Goal: Task Accomplishment & Management: Use online tool/utility

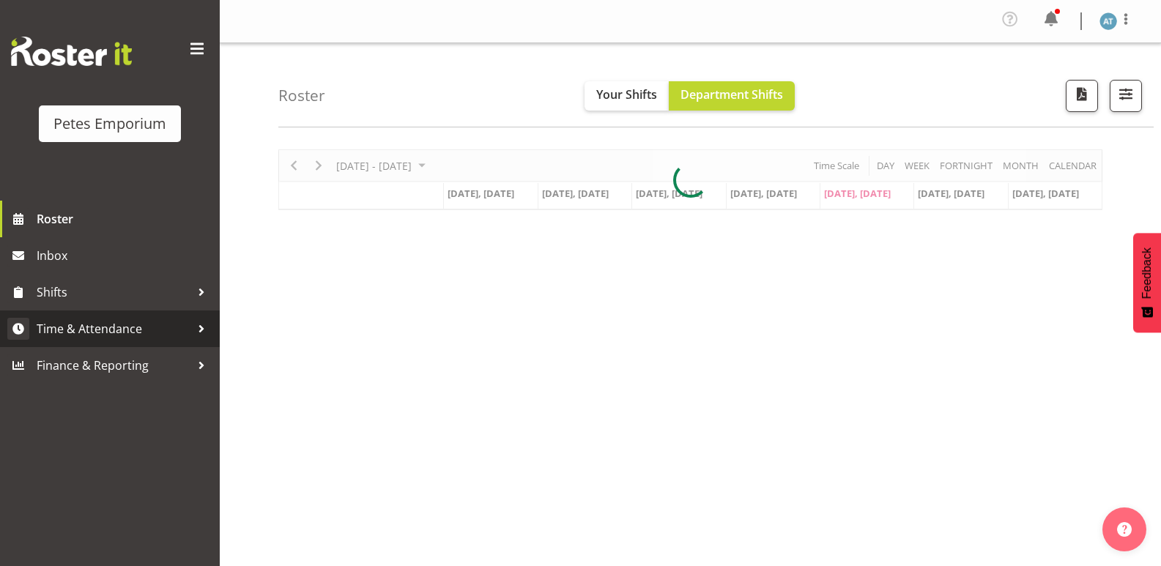
click at [164, 333] on span "Time & Attendance" at bounding box center [114, 329] width 154 height 22
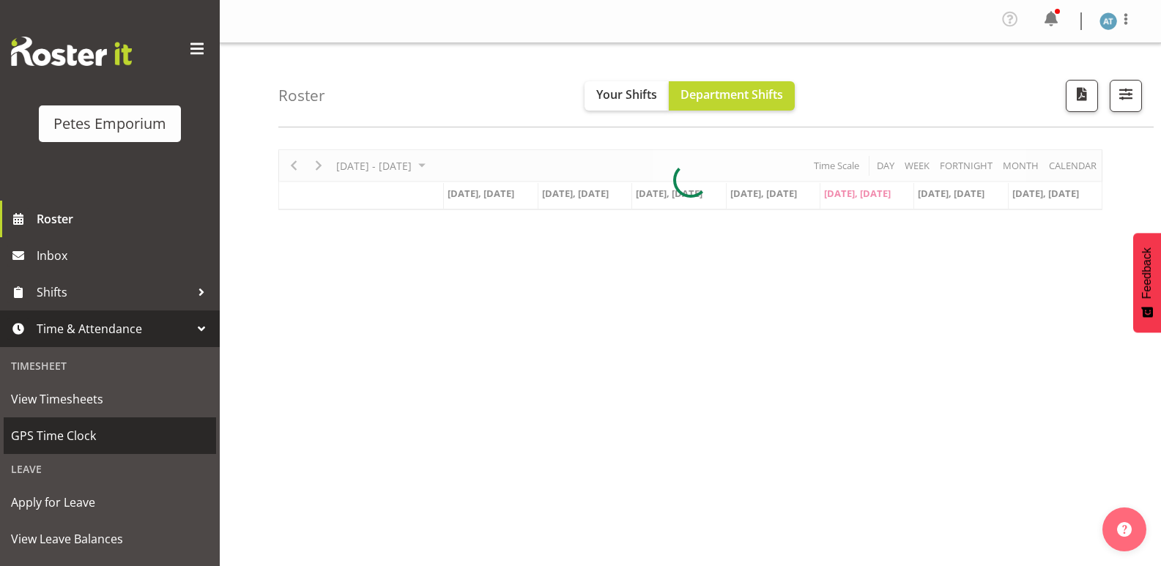
click at [134, 437] on span "GPS Time Clock" at bounding box center [110, 436] width 198 height 22
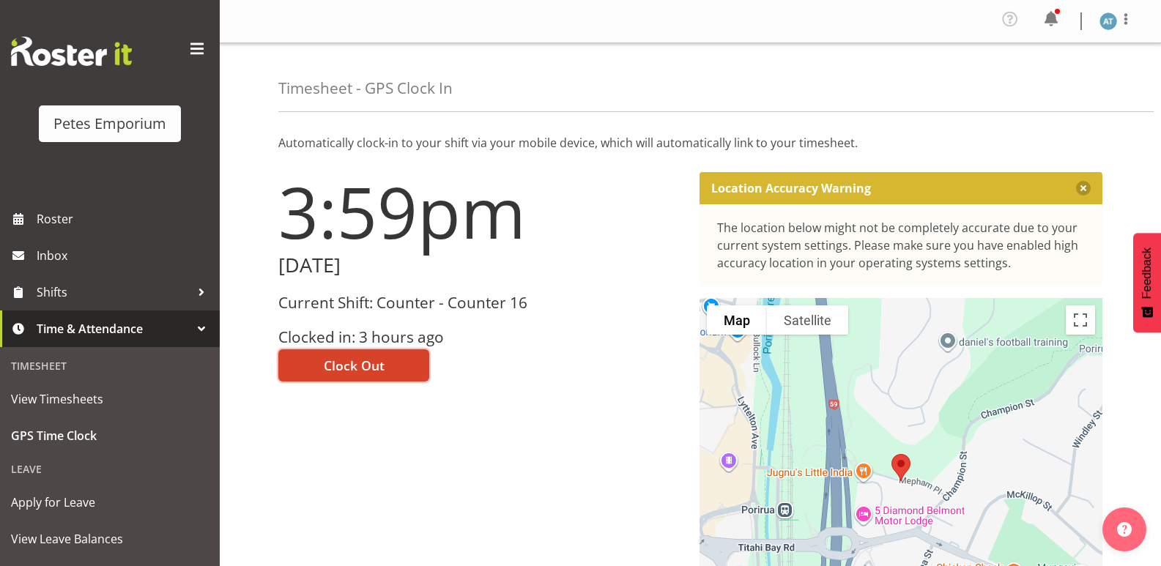
click at [374, 365] on span "Clock Out" at bounding box center [354, 365] width 61 height 19
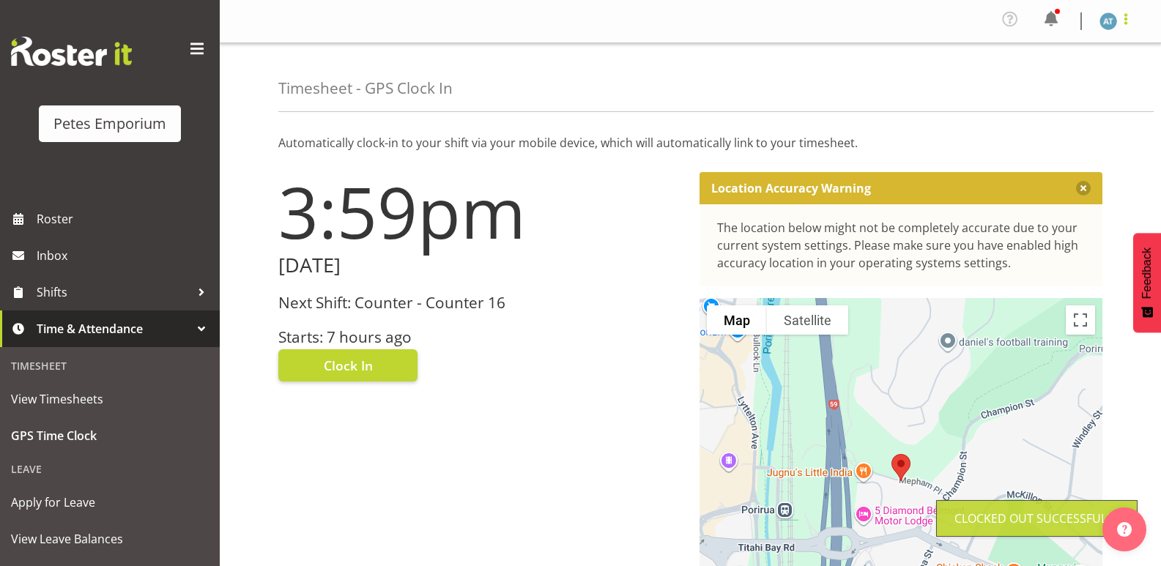
click at [1132, 17] on span at bounding box center [1126, 19] width 18 height 18
click at [1089, 86] on link "Log Out" at bounding box center [1064, 80] width 141 height 26
